Goal: Task Accomplishment & Management: Complete application form

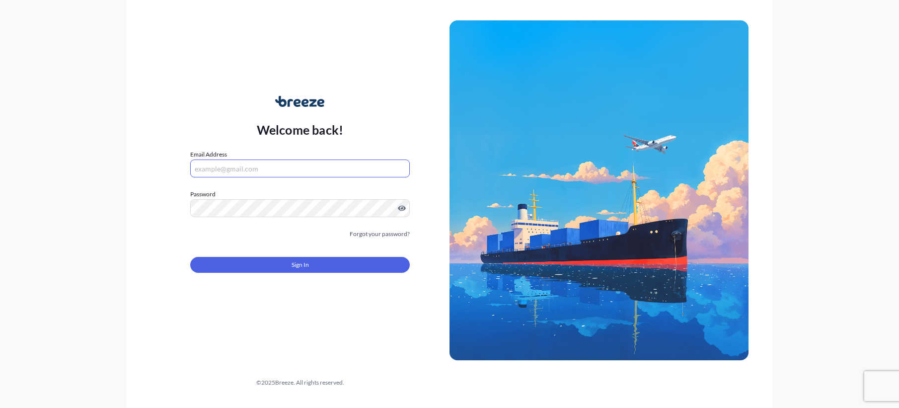
type input "[PERSON_NAME][EMAIL_ADDRESS][DOMAIN_NAME]"
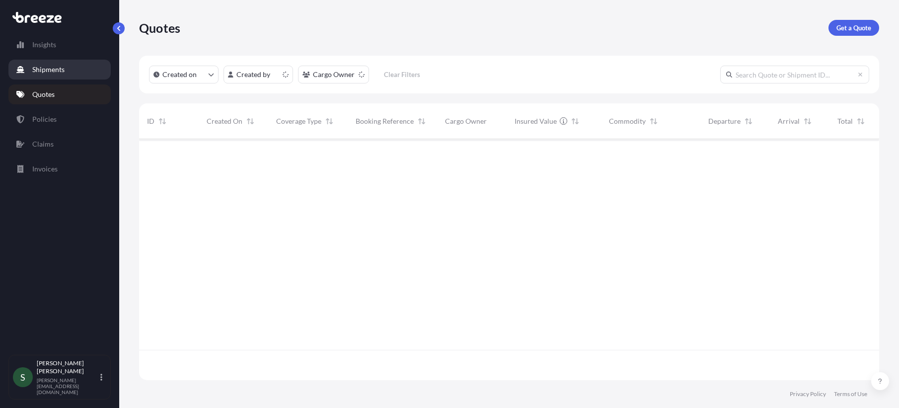
scroll to position [239, 733]
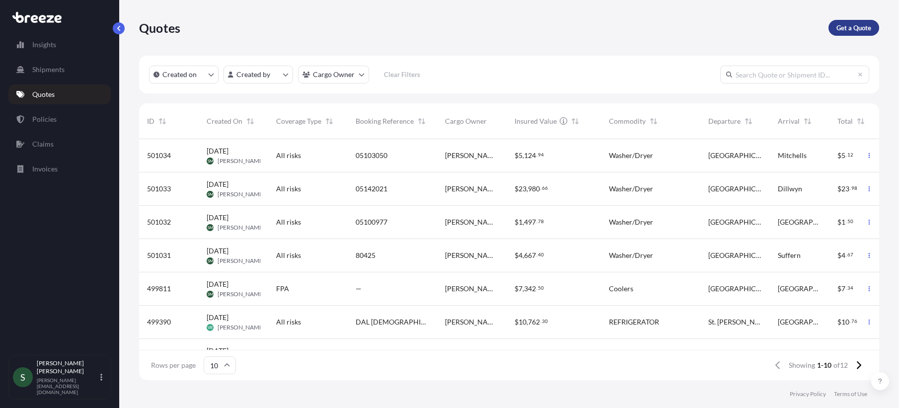
click at [867, 30] on p "Get a Quote" at bounding box center [854, 28] width 35 height 10
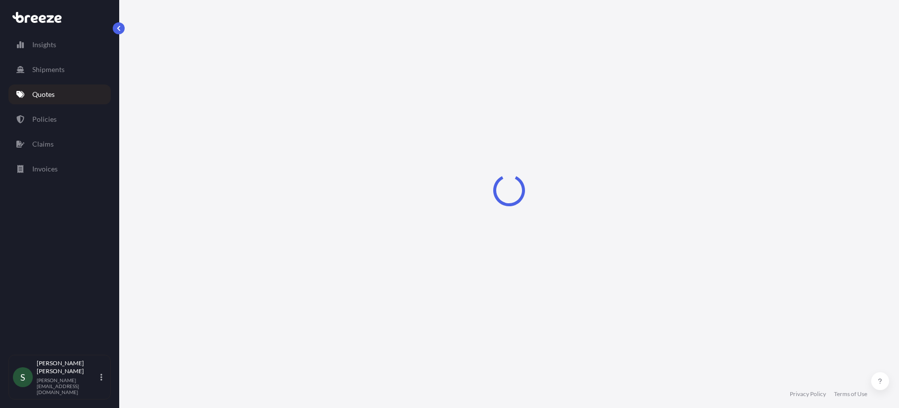
select select "Sea"
select select "1"
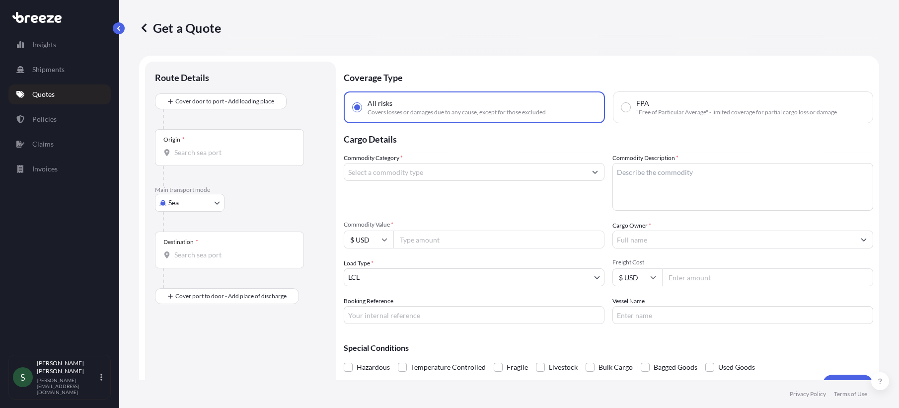
scroll to position [16, 0]
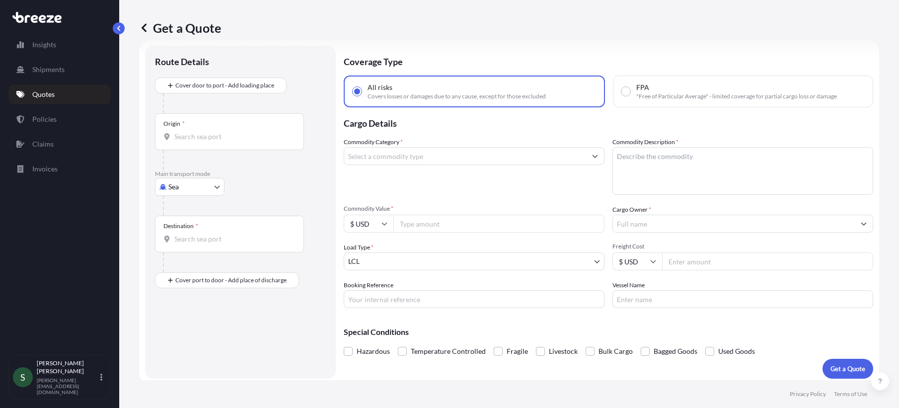
click at [205, 140] on input "Origin *" at bounding box center [232, 137] width 117 height 10
paste input "[GEOGRAPHIC_DATA], [GEOGRAPHIC_DATA] 97206"
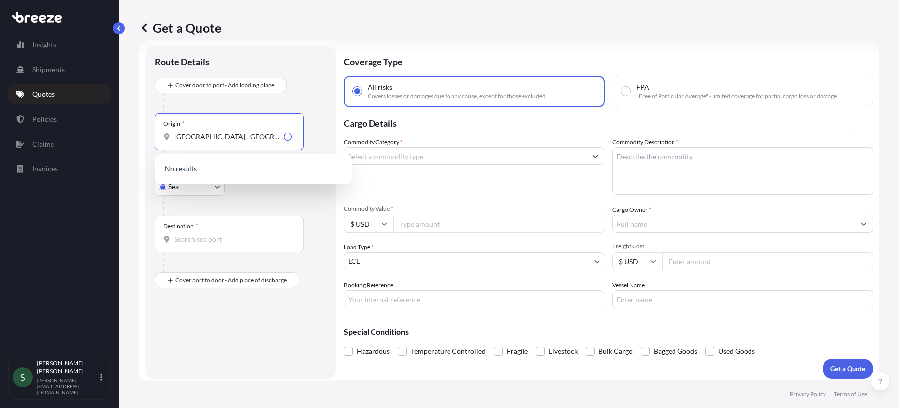
type input "[GEOGRAPHIC_DATA], [GEOGRAPHIC_DATA] 97206"
click at [184, 187] on body "0 options available. Insights Shipments Quotes Policies Claims Invoices S [PERS…" at bounding box center [449, 204] width 899 height 408
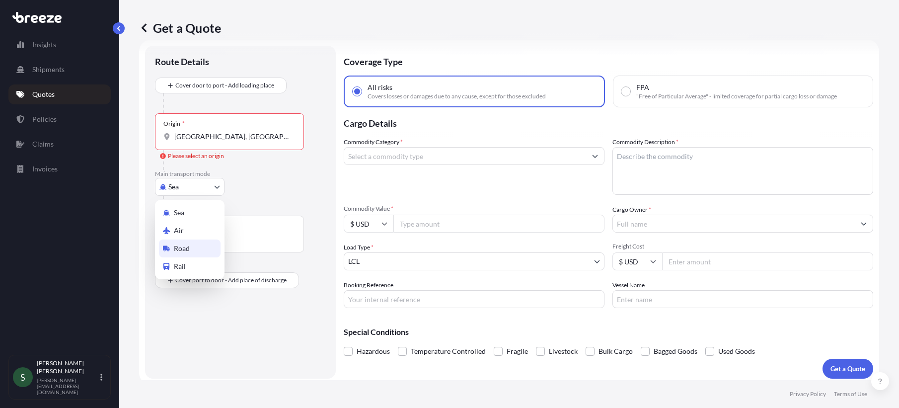
click at [181, 250] on span "Road" at bounding box center [182, 249] width 16 height 10
select select "Road"
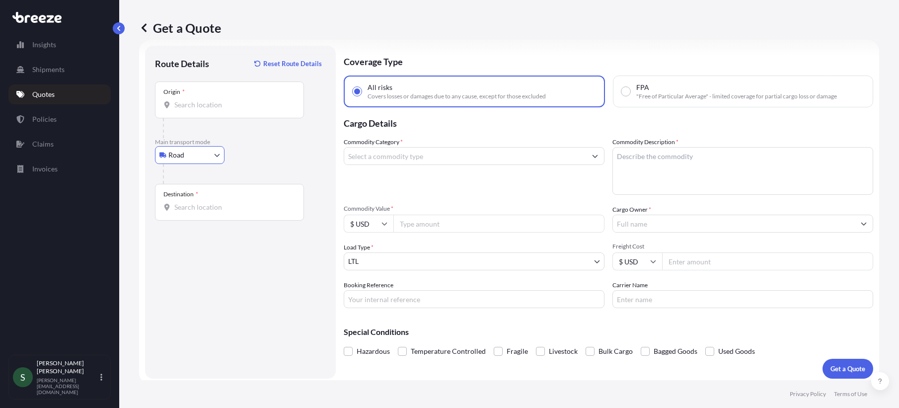
click at [218, 110] on div "Origin *" at bounding box center [229, 99] width 149 height 37
click at [218, 110] on input "Origin *" at bounding box center [232, 105] width 117 height 10
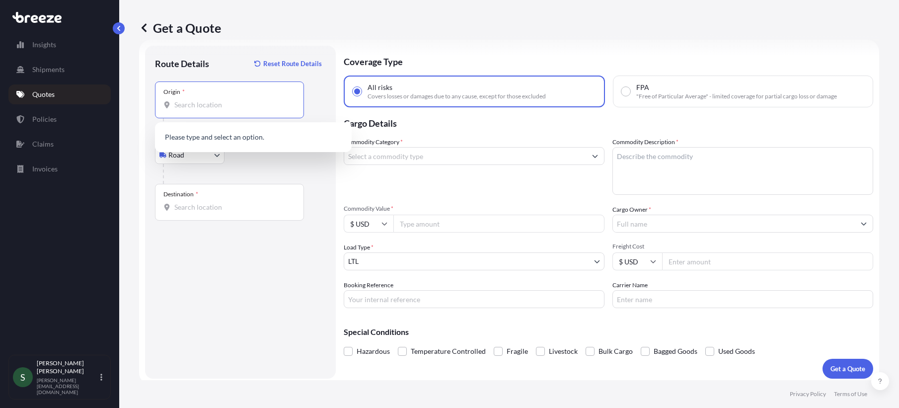
paste input "[GEOGRAPHIC_DATA], [GEOGRAPHIC_DATA] 97206"
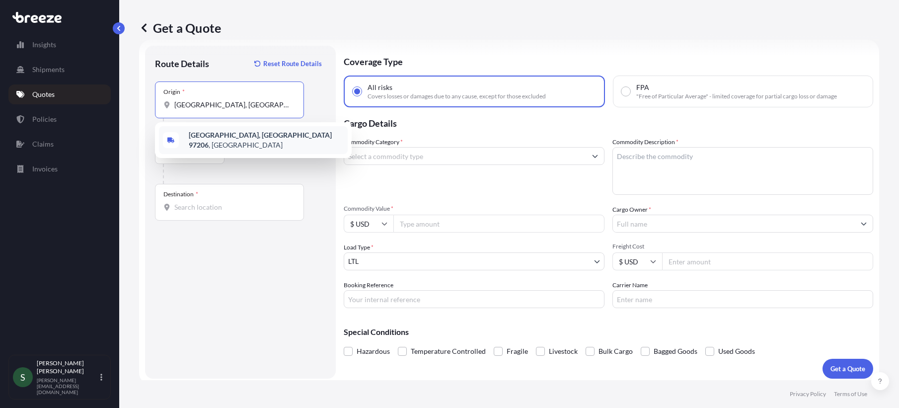
click at [280, 138] on div "[GEOGRAPHIC_DATA], [GEOGRAPHIC_DATA] 97206 , [GEOGRAPHIC_DATA]" at bounding box center [253, 140] width 189 height 28
type input "[GEOGRAPHIC_DATA], [GEOGRAPHIC_DATA] 97206, [GEOGRAPHIC_DATA]"
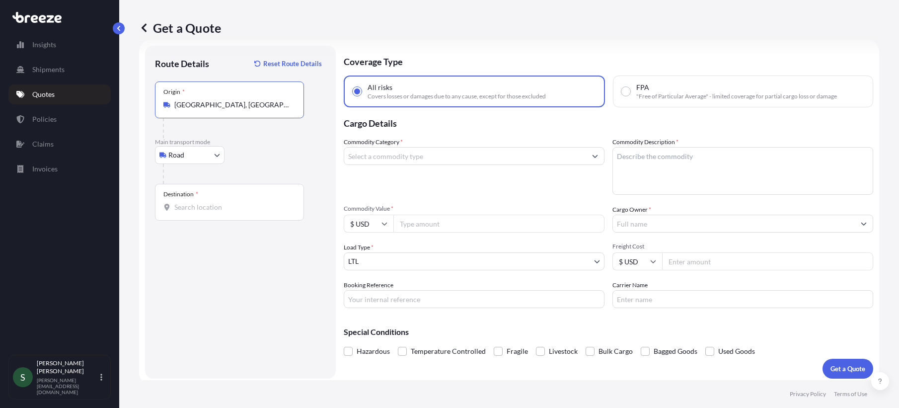
click at [192, 209] on input "Destination *" at bounding box center [232, 207] width 117 height 10
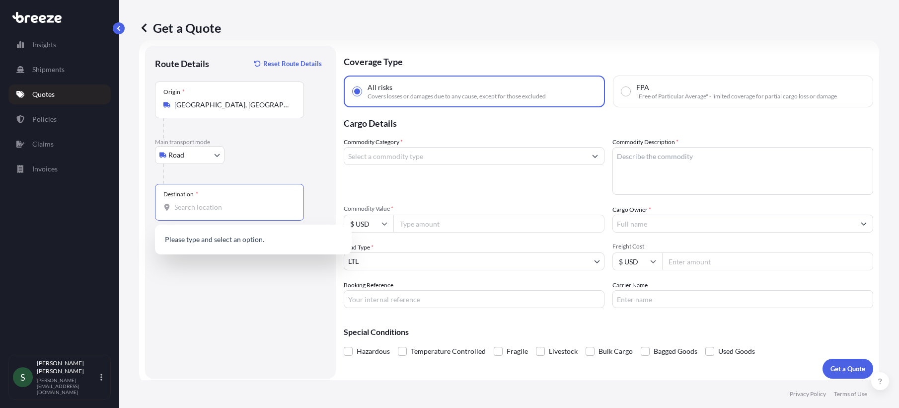
paste input "[GEOGRAPHIC_DATA]"
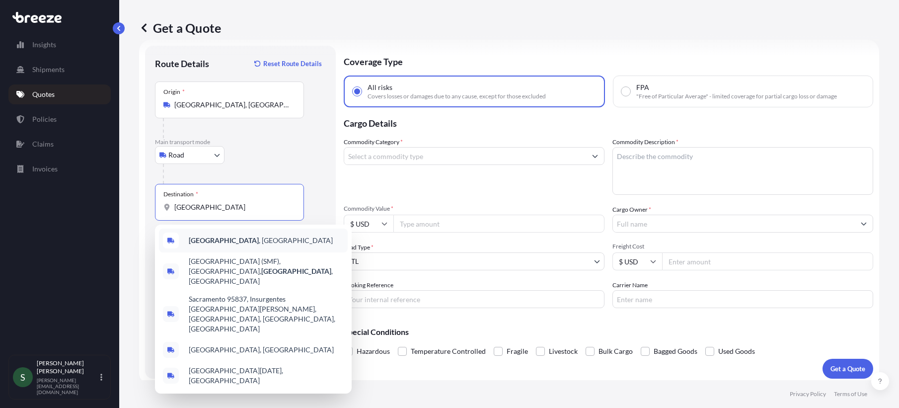
click at [217, 240] on b "[GEOGRAPHIC_DATA]" at bounding box center [224, 240] width 70 height 8
type input "[GEOGRAPHIC_DATA], [GEOGRAPHIC_DATA]"
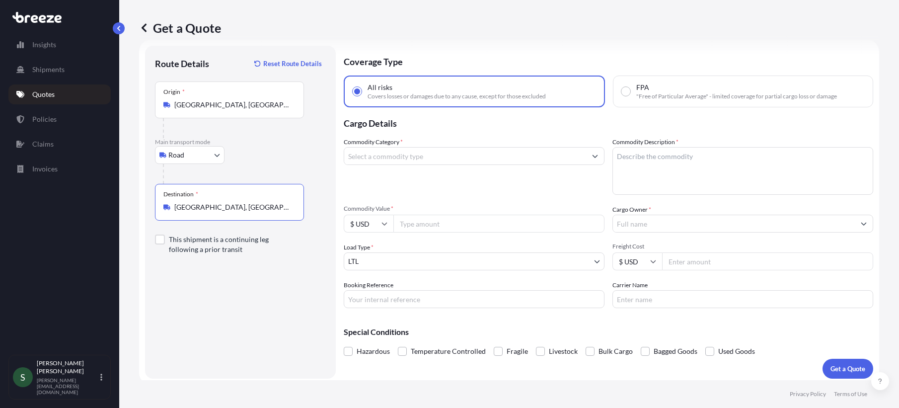
click at [454, 162] on input "Commodity Category *" at bounding box center [465, 156] width 242 height 18
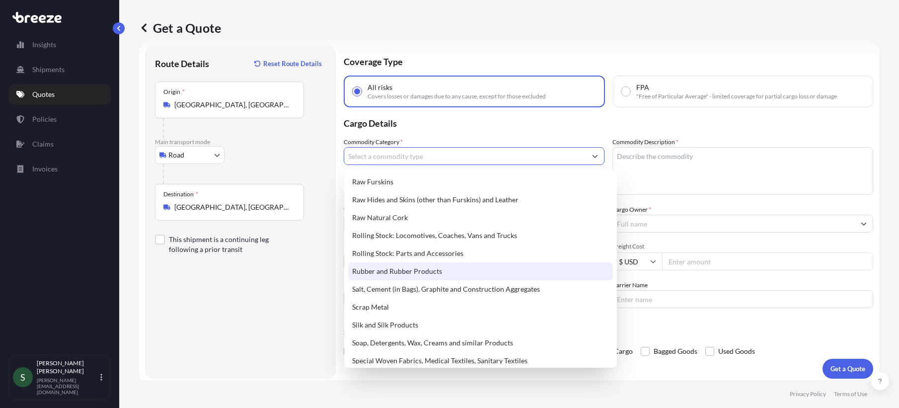
scroll to position [1830, 0]
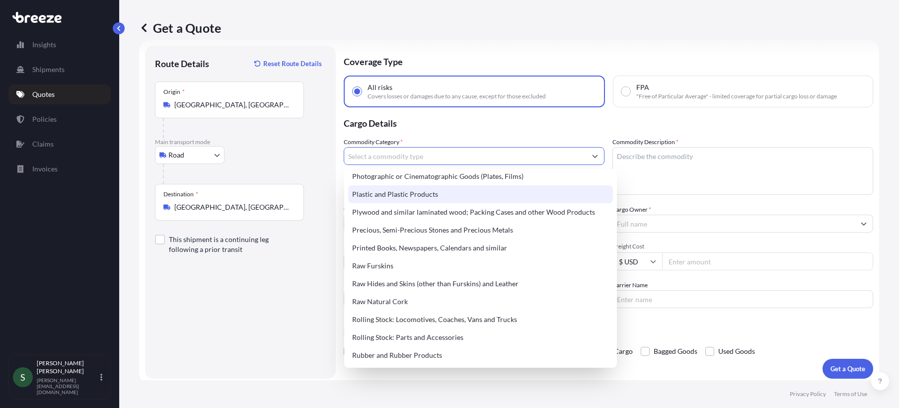
click at [467, 203] on div "Plastic and Plastic Products" at bounding box center [480, 194] width 265 height 18
type input "Plastic and Plastic Products"
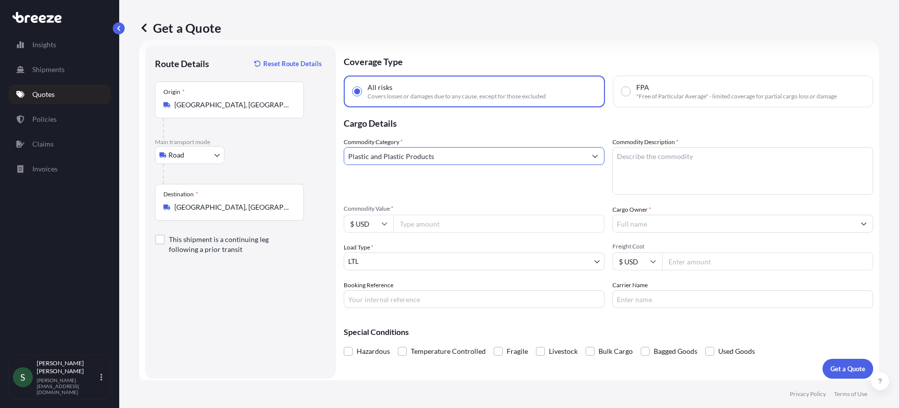
click at [631, 162] on textarea "Commodity Description *" at bounding box center [743, 171] width 261 height 48
click at [626, 162] on textarea "Displays for a restaurant." at bounding box center [743, 171] width 261 height 48
click at [614, 158] on textarea "Displays for a restaurant." at bounding box center [743, 171] width 261 height 48
type textarea "Plastic displays for a restaurant."
click at [449, 223] on input "Commodity Value *" at bounding box center [499, 224] width 211 height 18
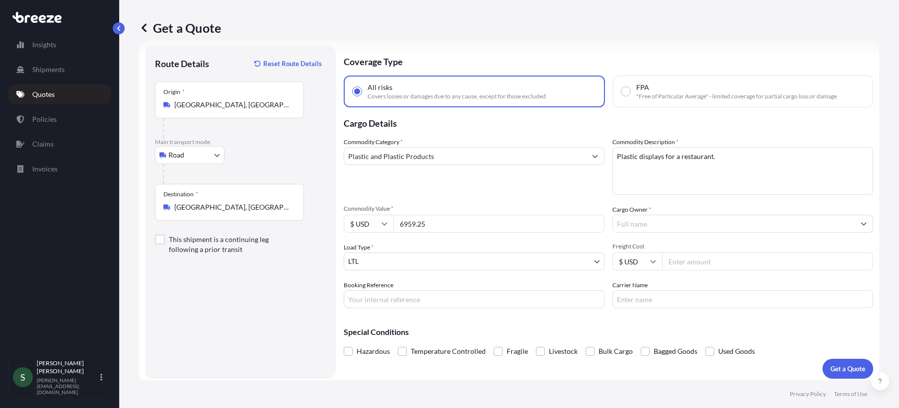
type input "6959.25"
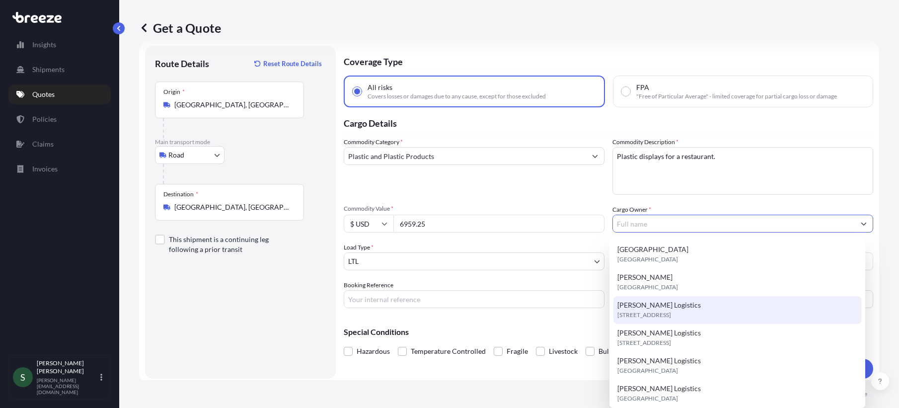
click at [647, 307] on span "[PERSON_NAME] Logistics" at bounding box center [659, 305] width 83 height 10
type input "[PERSON_NAME] Logistics"
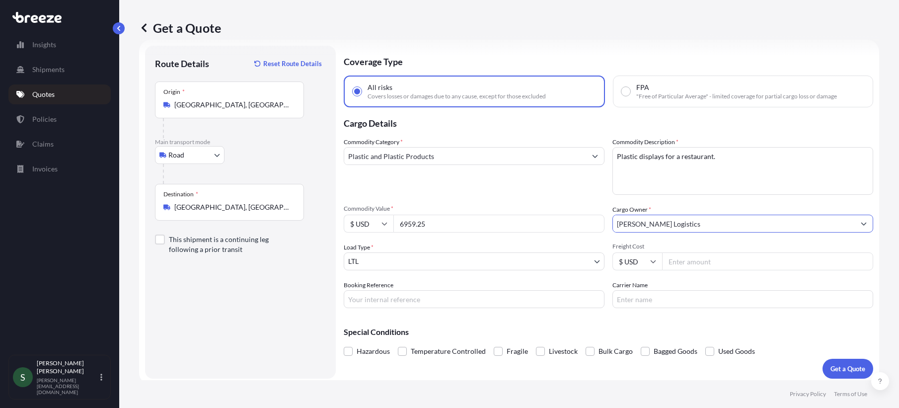
click at [675, 261] on input "Freight Cost" at bounding box center [767, 261] width 211 height 18
type input "321.61"
click at [497, 300] on input "Booking Reference" at bounding box center [474, 299] width 261 height 18
type input "f"
paste input "STARBUCKS GOLDEN GROVE (SMF) - PO#54656-PRODUCT"
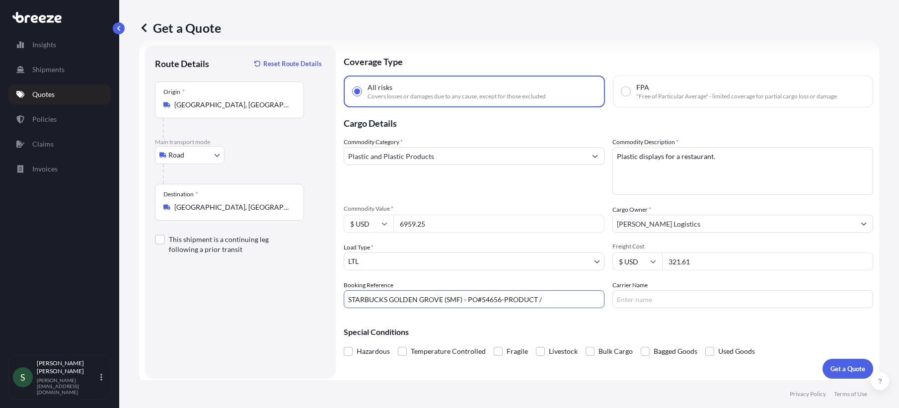
paste input "PO#54657-FREIGHT"
type input "STARBUCKS GOLDEN GROVE (SMF) - PO#54656-PRODUCT / PO#54657-FREIGHT"
type input "TFORCE"
click at [831, 364] on p "Get a Quote" at bounding box center [848, 369] width 35 height 10
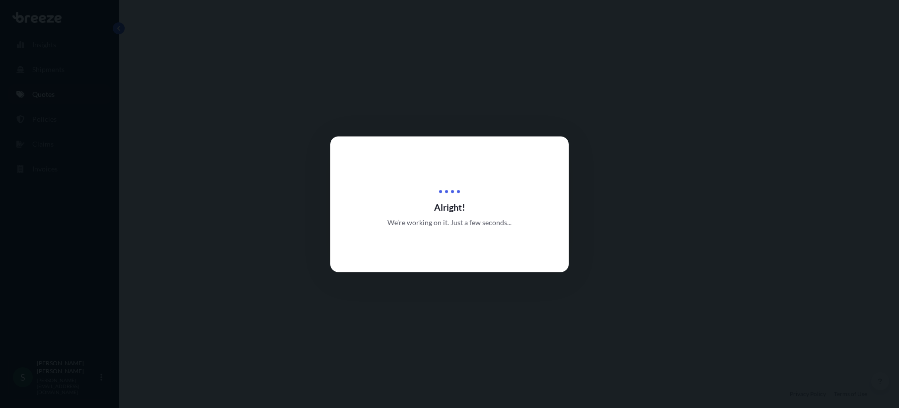
select select "Road"
select select "1"
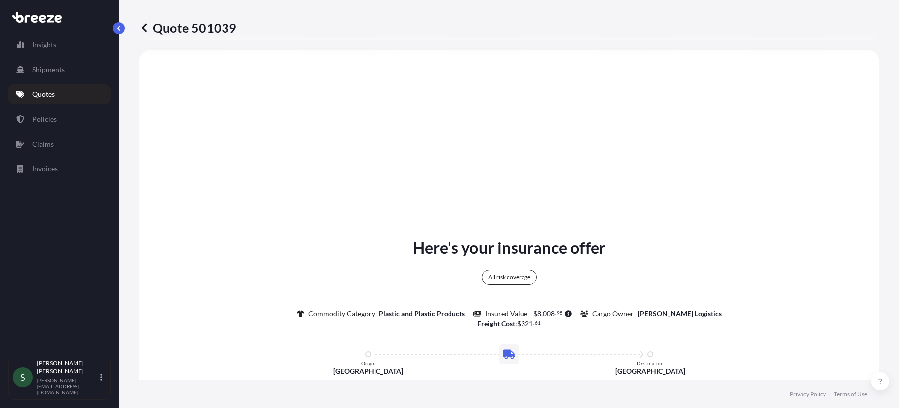
scroll to position [674, 0]
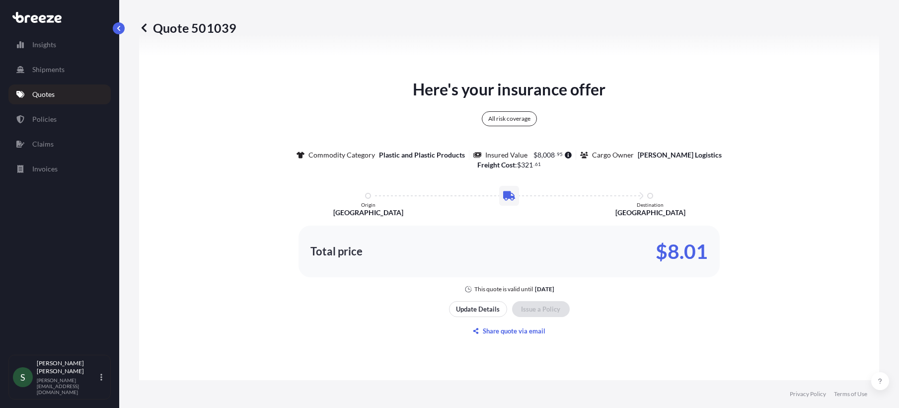
type input "[STREET_ADDRESS]"
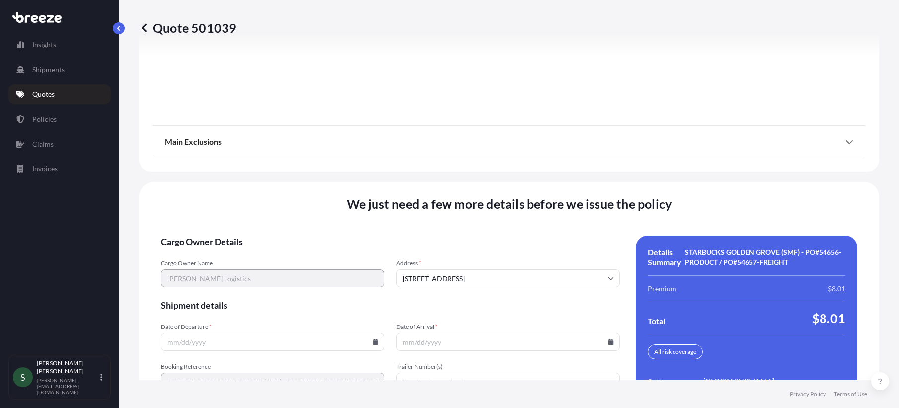
scroll to position [1327, 0]
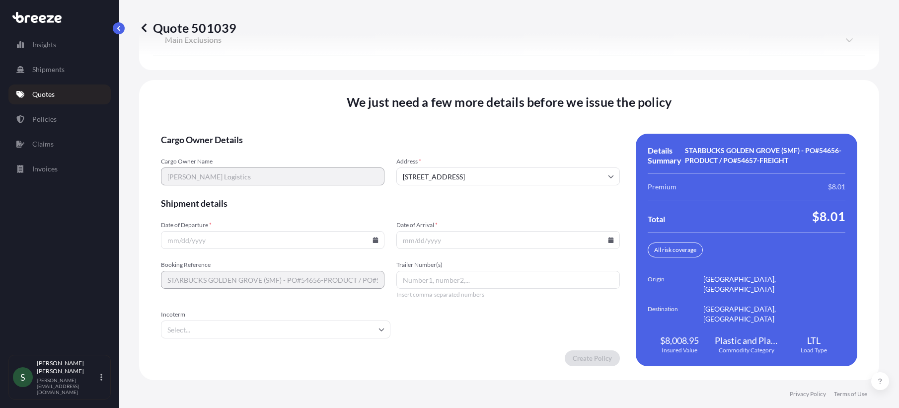
click at [373, 241] on icon at bounding box center [375, 240] width 5 height 6
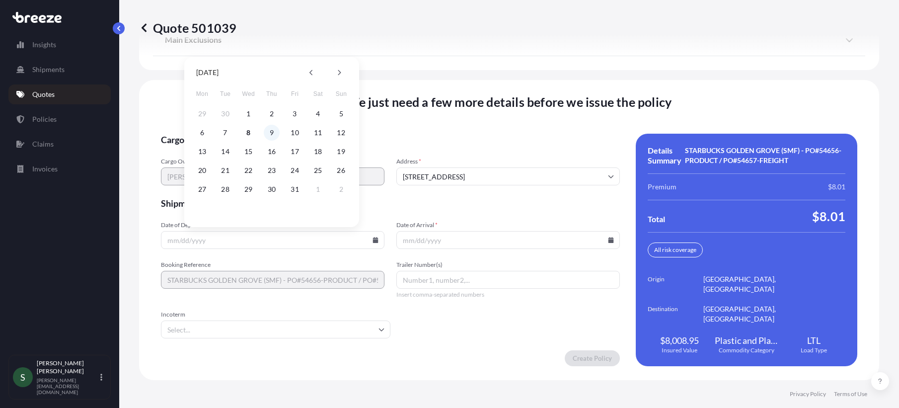
click at [270, 132] on button "9" at bounding box center [272, 133] width 16 height 16
type input "[DATE]"
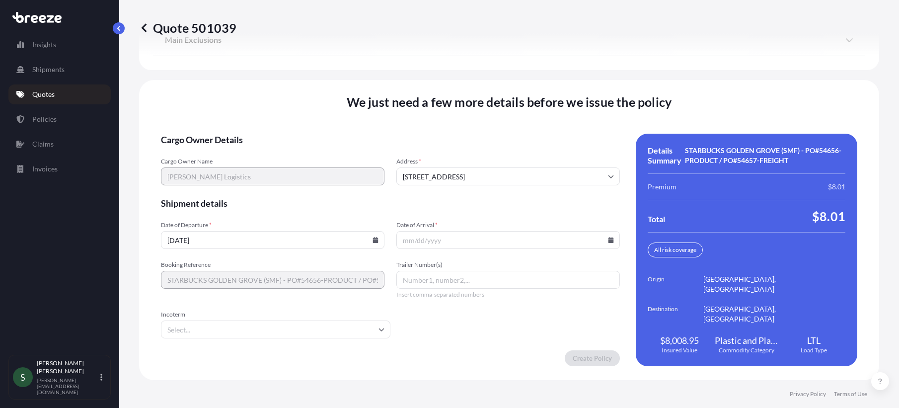
click at [609, 238] on icon at bounding box center [611, 240] width 5 height 6
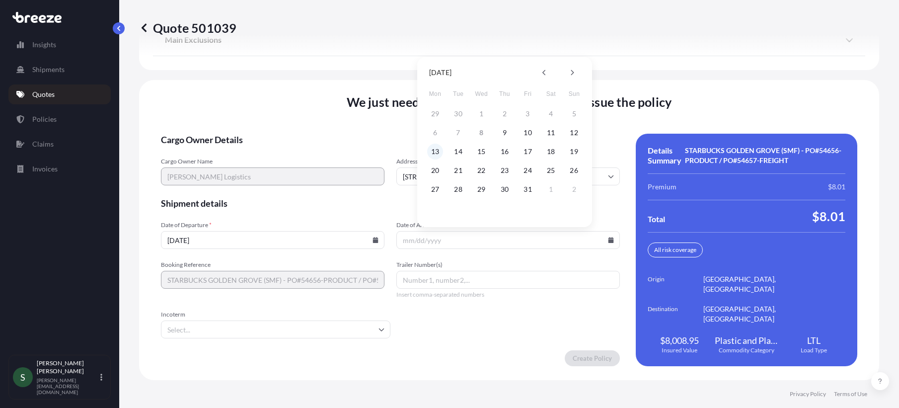
click at [437, 151] on button "13" at bounding box center [435, 152] width 16 height 16
type input "[DATE]"
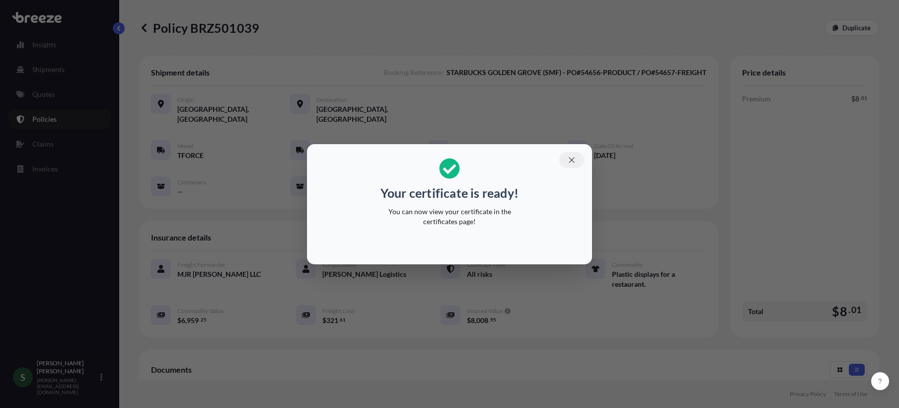
click at [572, 162] on icon "button" at bounding box center [572, 160] width 9 height 9
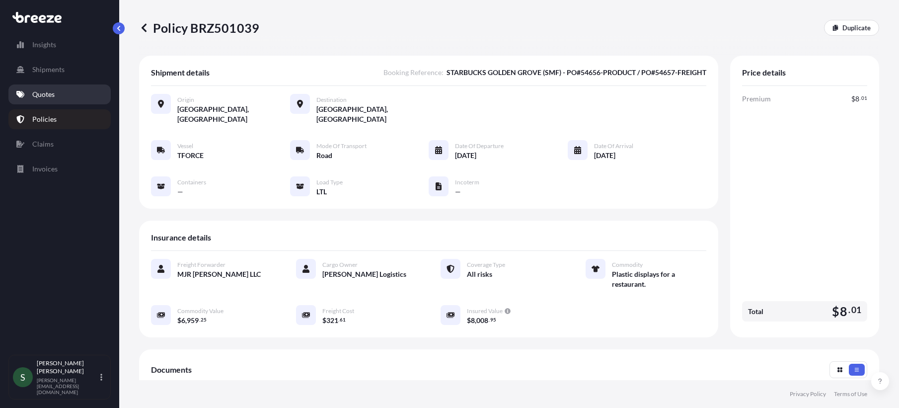
click at [45, 100] on link "Quotes" at bounding box center [59, 94] width 102 height 20
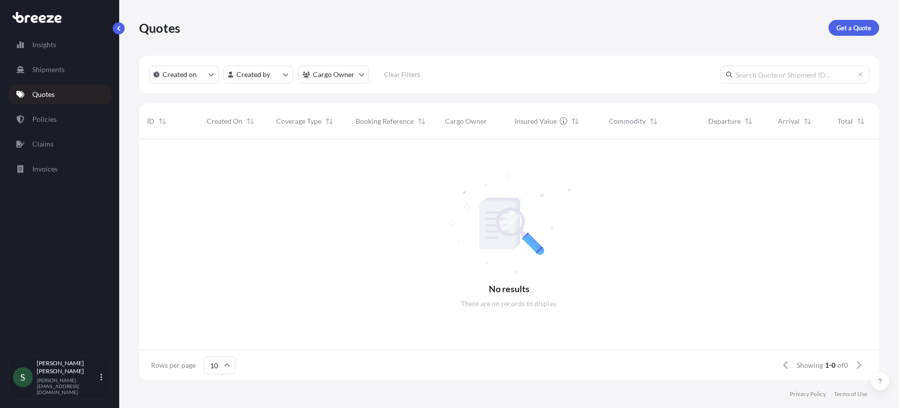
scroll to position [8, 8]
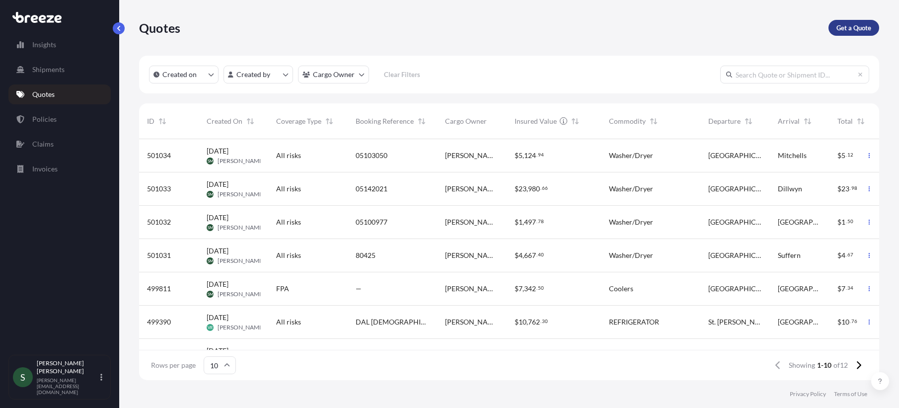
click at [856, 29] on p "Get a Quote" at bounding box center [854, 28] width 35 height 10
select select "Sea"
select select "1"
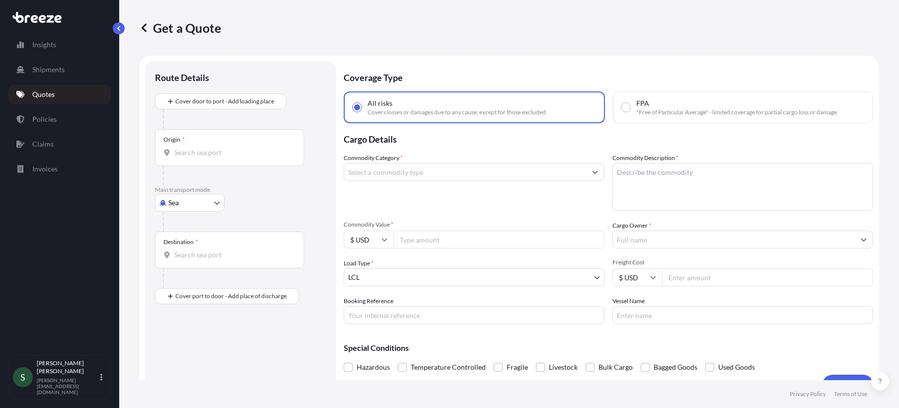
scroll to position [16, 0]
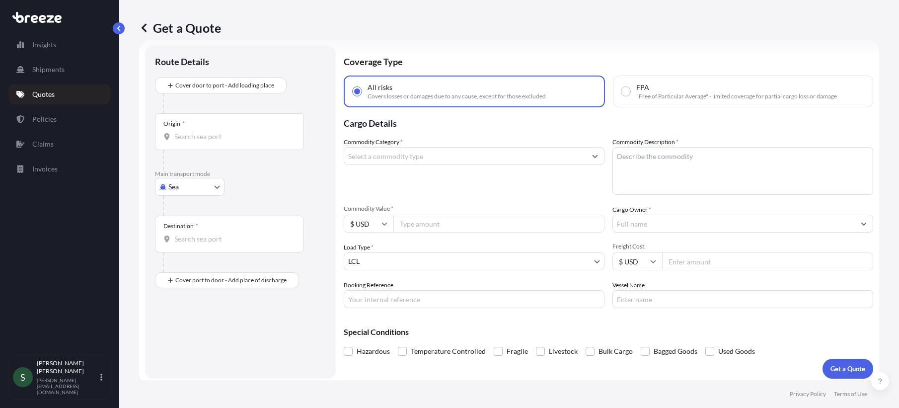
click at [201, 143] on div "Origin *" at bounding box center [229, 131] width 149 height 37
click at [201, 142] on input "Origin *" at bounding box center [232, 137] width 117 height 10
click at [187, 189] on body "Insights Shipments Quotes Policies Claims Invoices S [PERSON_NAME] [PERSON_NAME…" at bounding box center [449, 204] width 899 height 408
click at [185, 251] on span "Road" at bounding box center [182, 249] width 16 height 10
select select "Road"
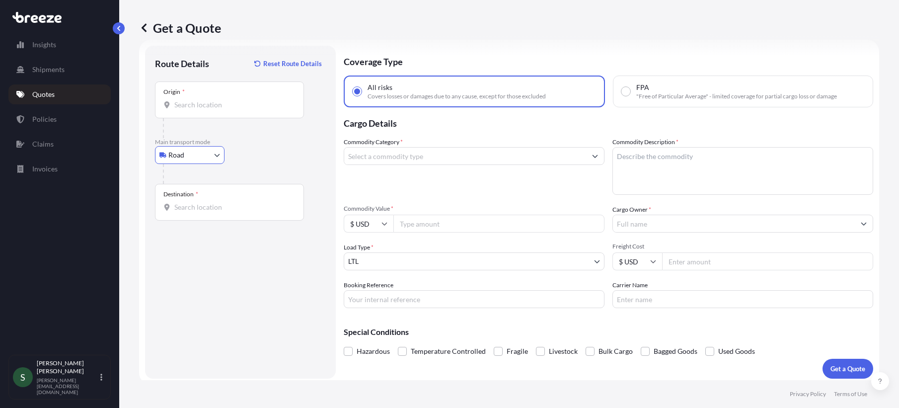
click at [219, 117] on div "Origin *" at bounding box center [229, 99] width 149 height 37
click at [219, 110] on input "Origin *" at bounding box center [232, 105] width 117 height 10
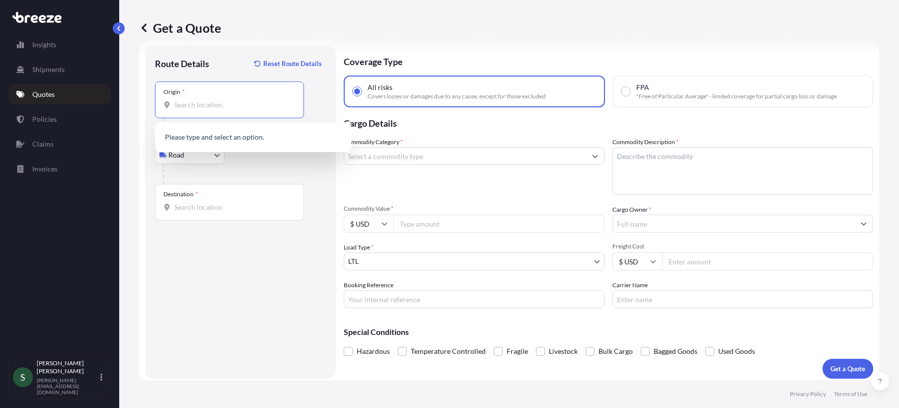
click at [223, 111] on div "Origin *" at bounding box center [229, 99] width 149 height 37
click at [223, 110] on input "Origin *" at bounding box center [232, 105] width 117 height 10
paste input "[GEOGRAPHIC_DATA]"
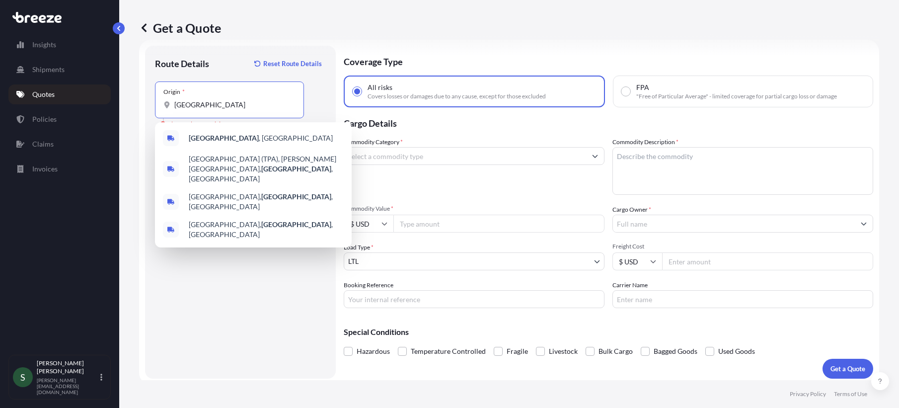
click at [216, 136] on b "[GEOGRAPHIC_DATA]" at bounding box center [224, 138] width 70 height 8
type input "[GEOGRAPHIC_DATA], [GEOGRAPHIC_DATA]"
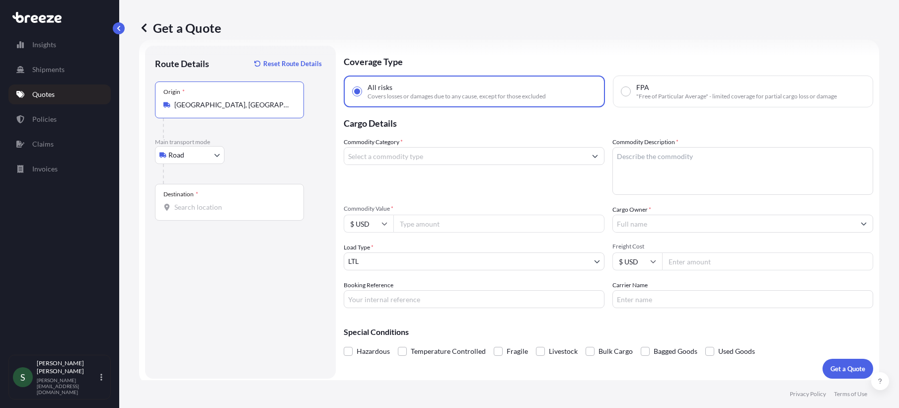
click at [212, 209] on input "Destination *" at bounding box center [232, 207] width 117 height 10
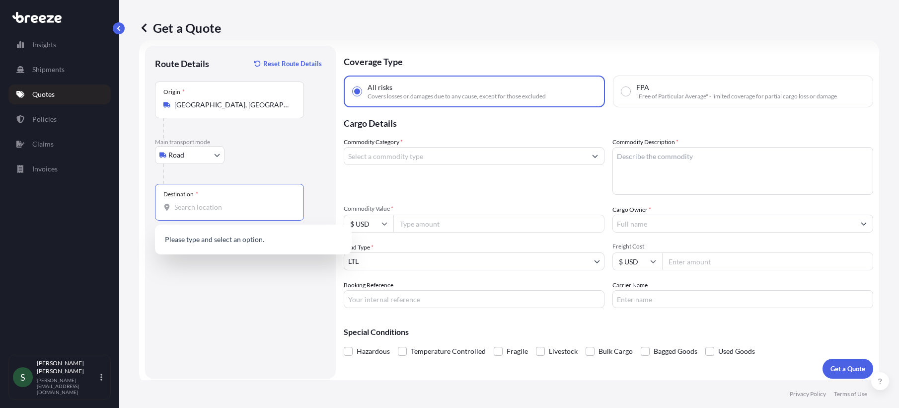
paste input "[GEOGRAPHIC_DATA]"
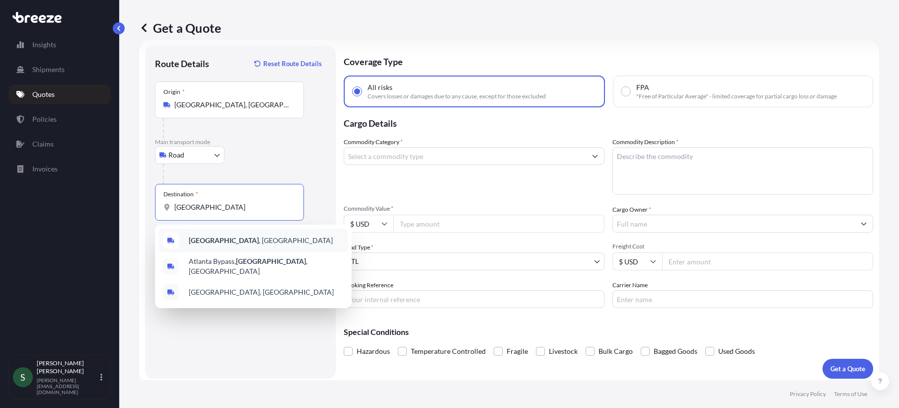
click at [218, 241] on b "[GEOGRAPHIC_DATA]" at bounding box center [224, 240] width 70 height 8
type input "[GEOGRAPHIC_DATA], [GEOGRAPHIC_DATA]"
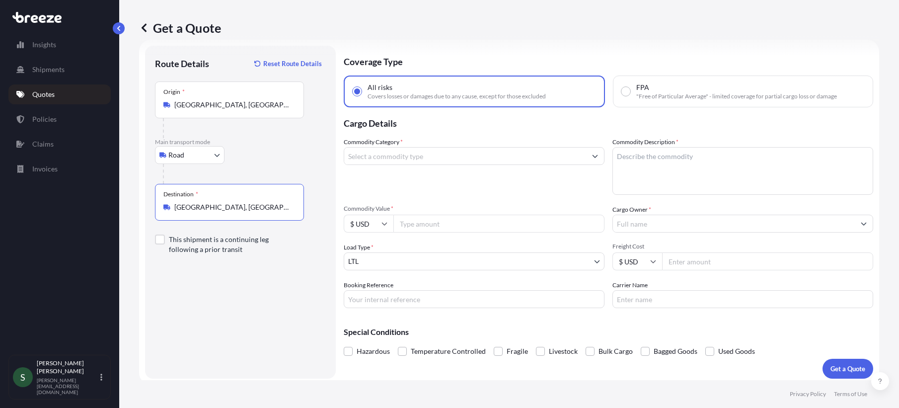
click at [391, 165] on div "Commodity Category *" at bounding box center [474, 166] width 261 height 58
click at [413, 160] on input "Commodity Category *" at bounding box center [465, 156] width 242 height 18
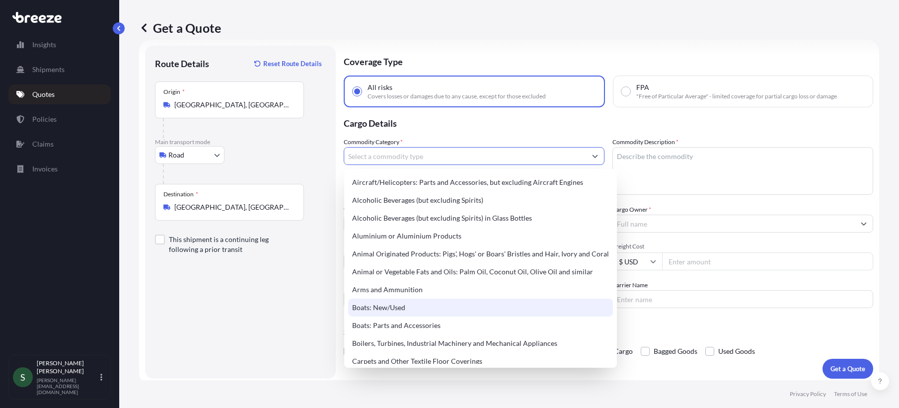
scroll to position [38, 0]
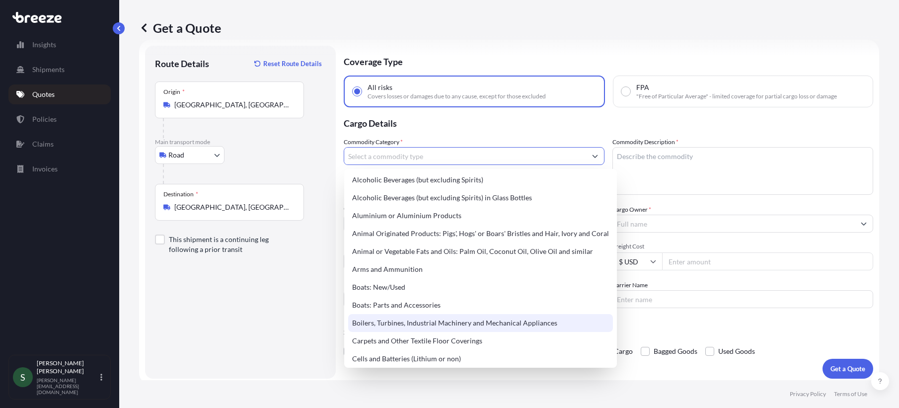
click at [568, 332] on div "Boilers, Turbines, Industrial Machinery and Mechanical Appliances" at bounding box center [480, 323] width 265 height 18
type input "Boilers, Turbines, Industrial Machinery and Mechanical Appliances"
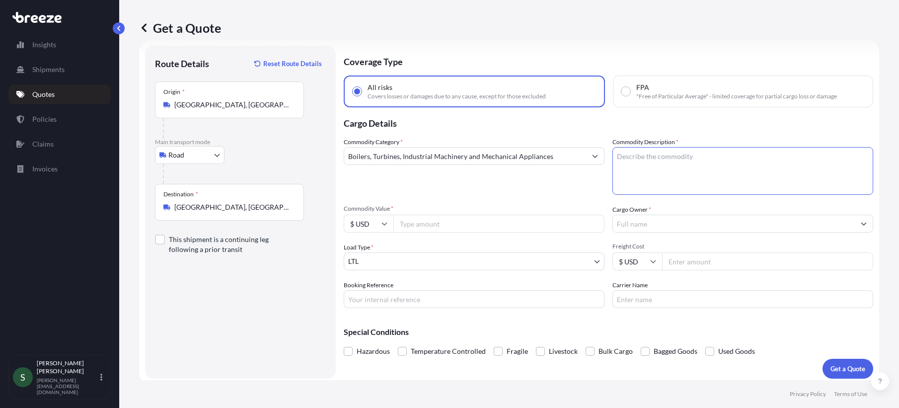
click at [650, 163] on textarea "Commodity Description *" at bounding box center [743, 171] width 261 height 48
type textarea "K"
type textarea "USED Restaurant Kitchen Equipment"
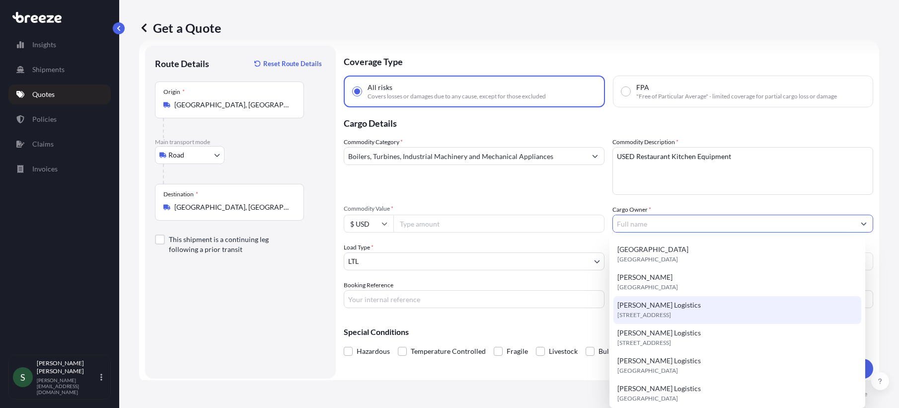
click at [666, 300] on span "[PERSON_NAME] Logistics" at bounding box center [659, 305] width 83 height 10
type input "[PERSON_NAME] Logistics"
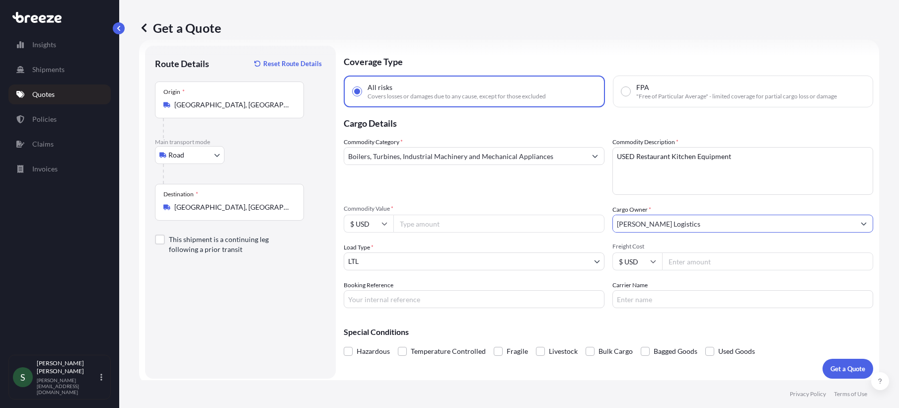
click at [514, 225] on input "Commodity Value *" at bounding box center [499, 224] width 211 height 18
type input "35000.00"
click at [469, 289] on div "Booking Reference" at bounding box center [474, 294] width 261 height 28
click at [460, 295] on input "Booking Reference" at bounding box center [474, 299] width 261 height 18
paste input "SSP | [PERSON_NAME] Storage | TPA to ATL"
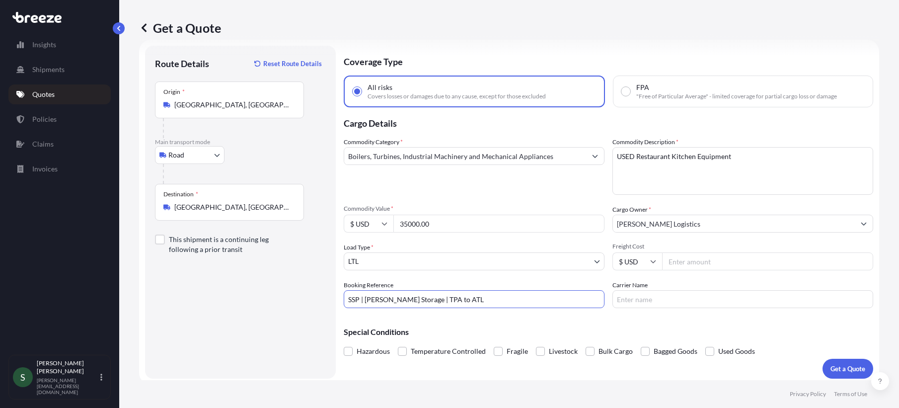
type input "SSP | [PERSON_NAME] Storage | TPA to ATL"
click at [728, 255] on input "Freight Cost" at bounding box center [767, 261] width 211 height 18
type input "950.00"
type input "TQL"
click at [670, 174] on textarea "USED Restaurant Kitchen Equipment" at bounding box center [743, 171] width 261 height 48
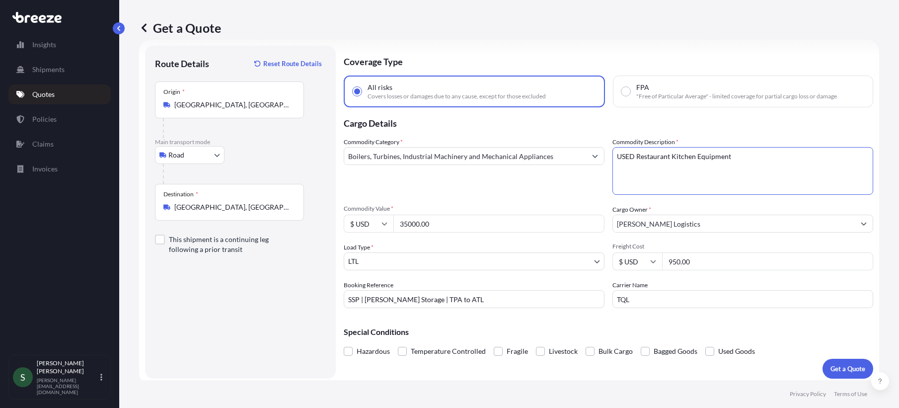
click at [614, 156] on textarea "USED Restaurant Kitchen Equipment" at bounding box center [743, 171] width 261 height 48
click at [634, 157] on textarea "**USED Restaurant Kitchen Equipment" at bounding box center [743, 171] width 261 height 48
click at [636, 158] on textarea "**USED Restaurant Kitchen Equipment" at bounding box center [743, 171] width 261 height 48
click at [739, 161] on textarea "**USED** Restaurant Kitchen Equipment" at bounding box center [743, 171] width 261 height 48
type textarea "**USED** Restaurant Kitchen Equipment - 5x-pieces total. 3x-pieces on 2x-pallet…"
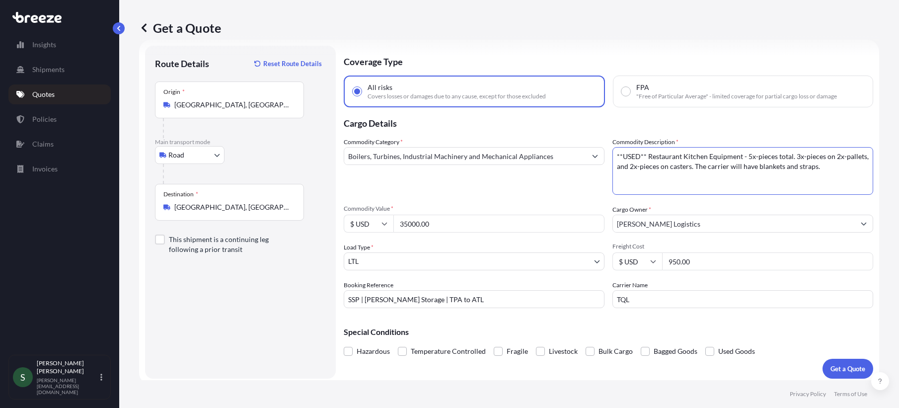
drag, startPoint x: 709, startPoint y: 351, endPoint x: 715, endPoint y: 352, distance: 5.7
click at [709, 351] on span at bounding box center [710, 351] width 9 height 9
click at [706, 344] on input "Used Goods" at bounding box center [706, 344] width 0 height 0
click at [838, 369] on p "Get a Quote" at bounding box center [848, 369] width 35 height 10
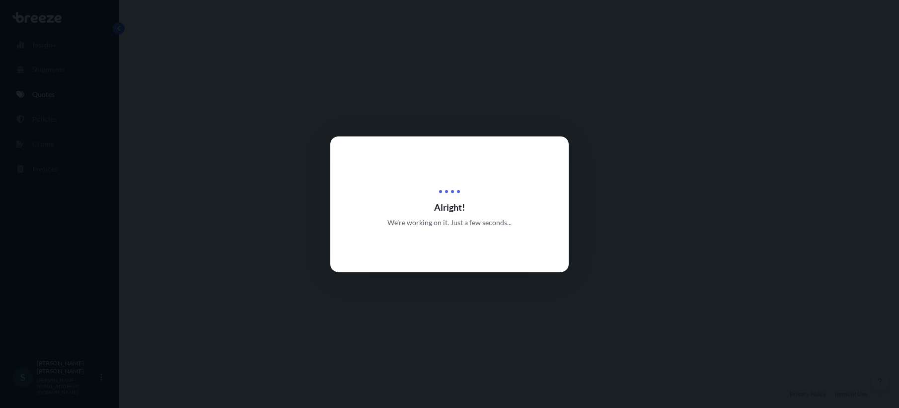
select select "Road"
select select "1"
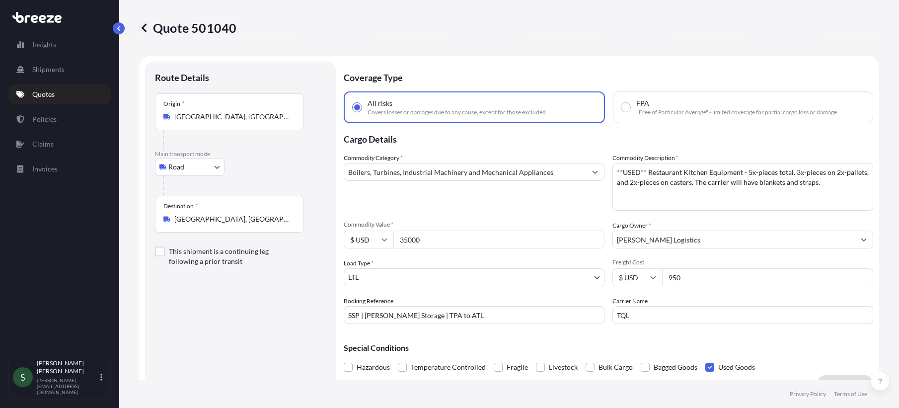
click at [625, 106] on input "FPA "Free of Particular Average" - limited coverage for partial cargo loss or d…" at bounding box center [626, 107] width 9 height 9
radio input "true"
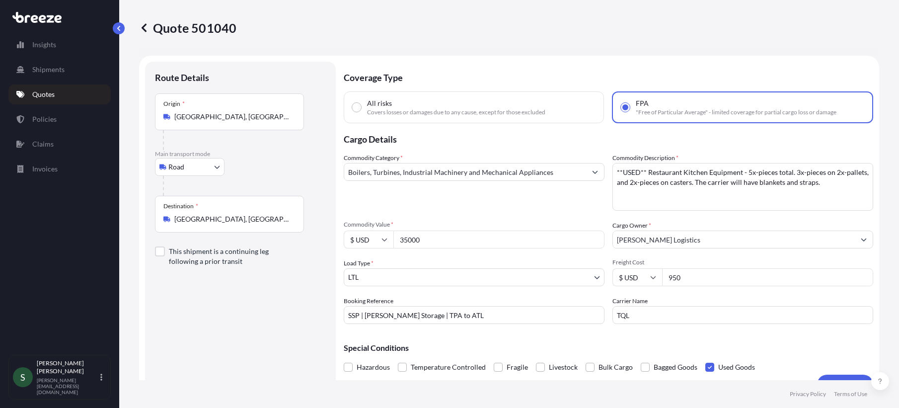
scroll to position [206, 0]
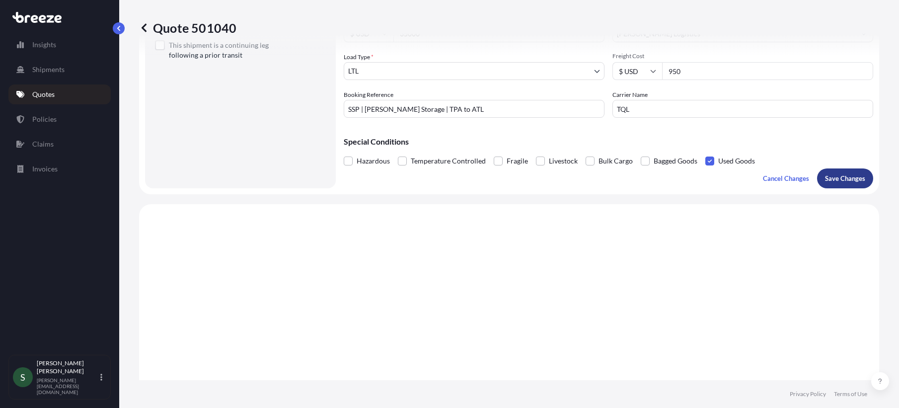
click at [857, 177] on p "Save Changes" at bounding box center [845, 178] width 40 height 10
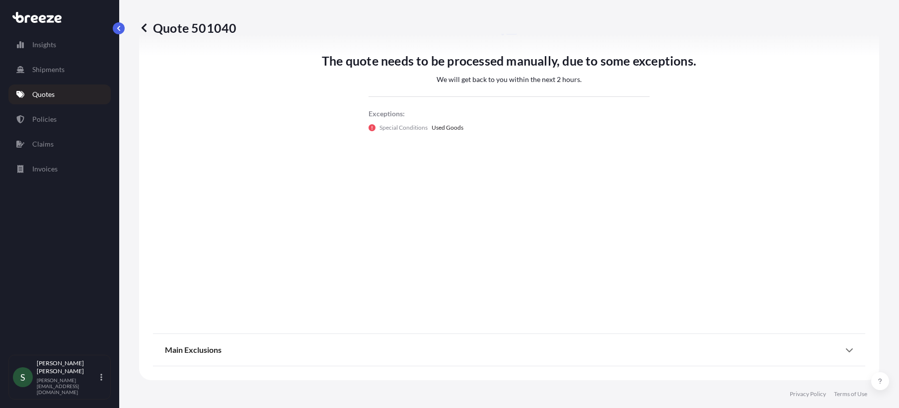
select select "Road"
select select "1"
